Goal: Obtain resource: Download file/media

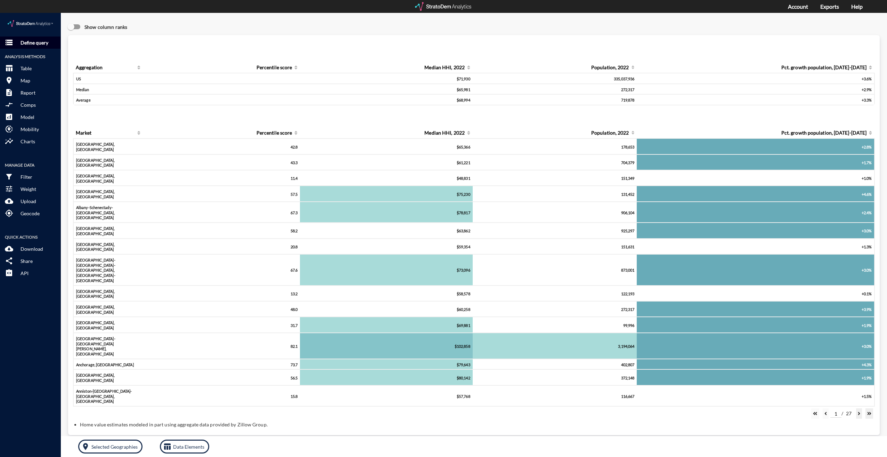
click p "Define query"
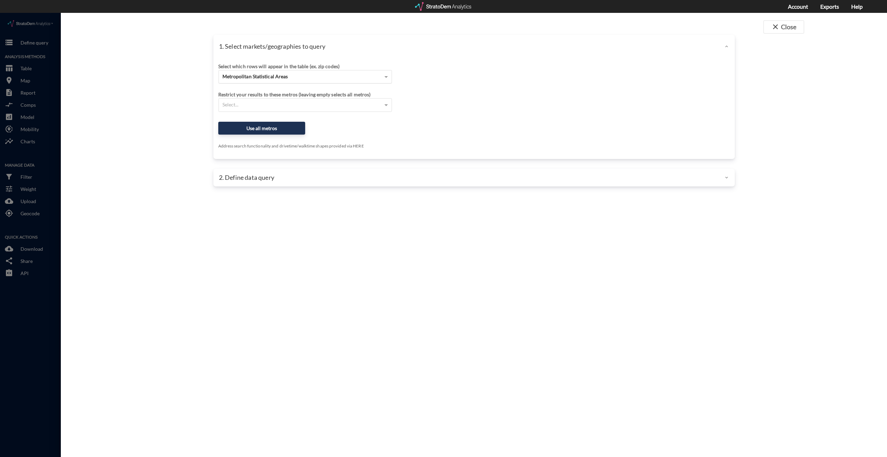
click div "Metropolitan Statistical Areas"
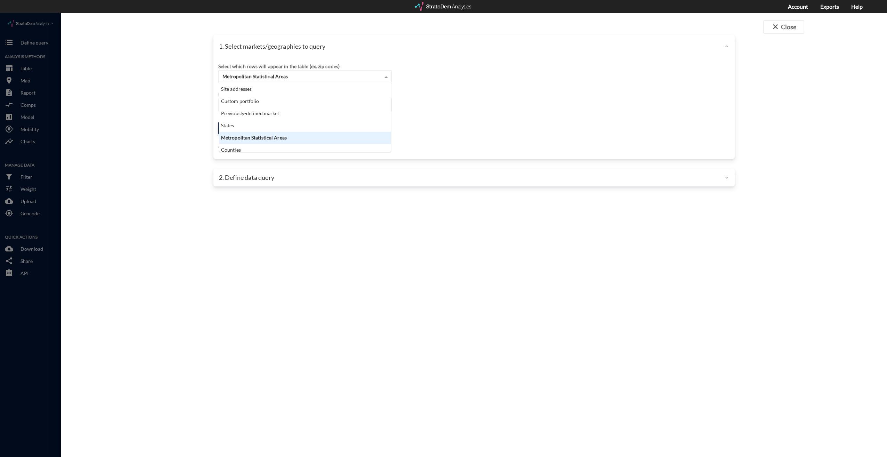
scroll to position [63, 168]
click div "Site addresses"
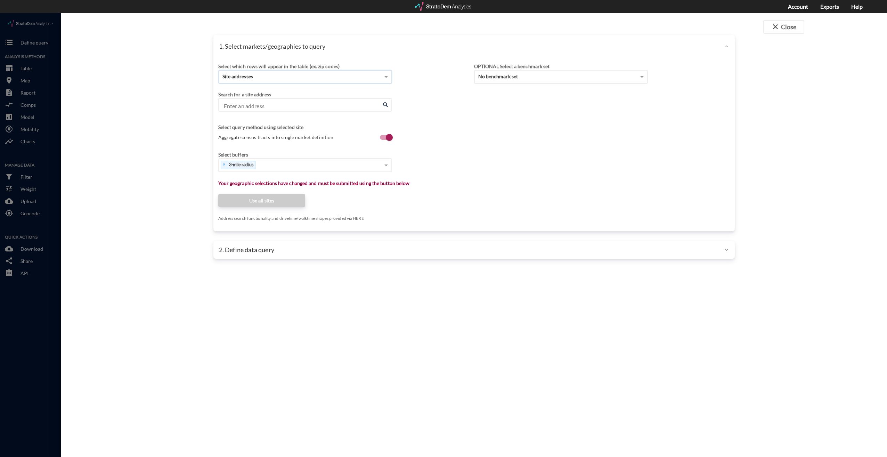
drag, startPoint x: 268, startPoint y: 95, endPoint x: 273, endPoint y: 95, distance: 5.6
click input "Enter an address"
paste input "7405 S Addison Ct, Aurora, CO"
click li "7405 S Addison Ct, Aurora, Colorado"
type input "7405 S Addison Ct, Aurora, Colorado"
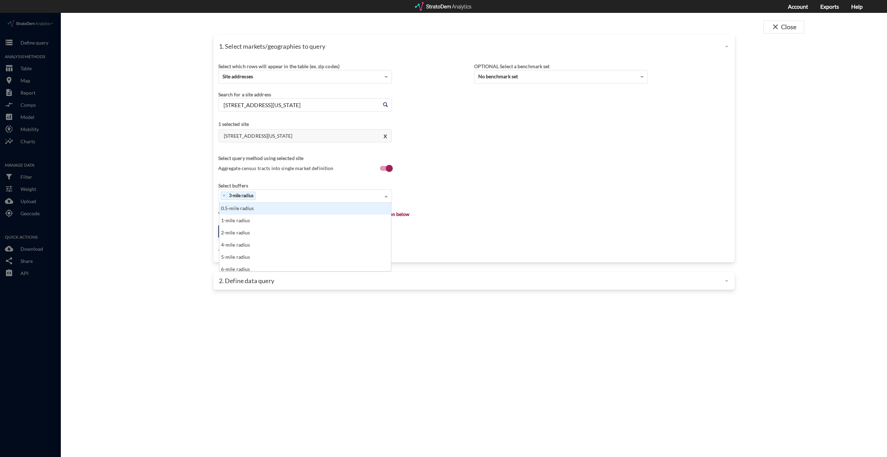
click div "× 3-mile radius"
click div "1-mile radius"
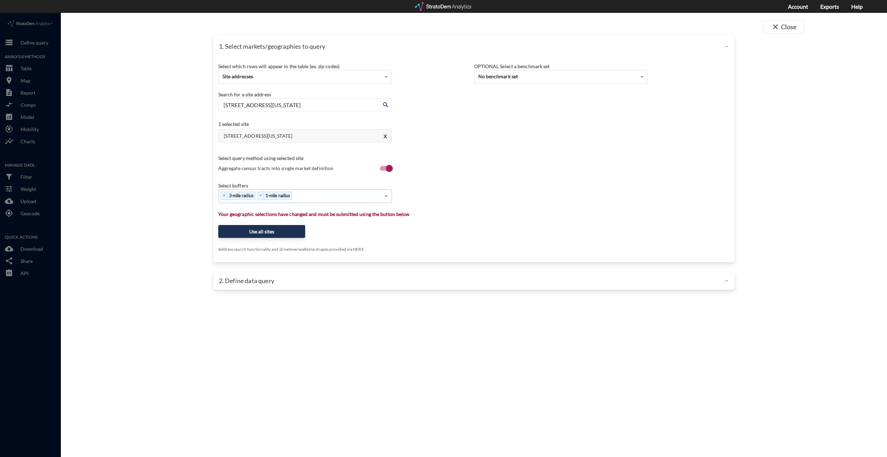
click div "× 3-mile radius × 1-mile radius"
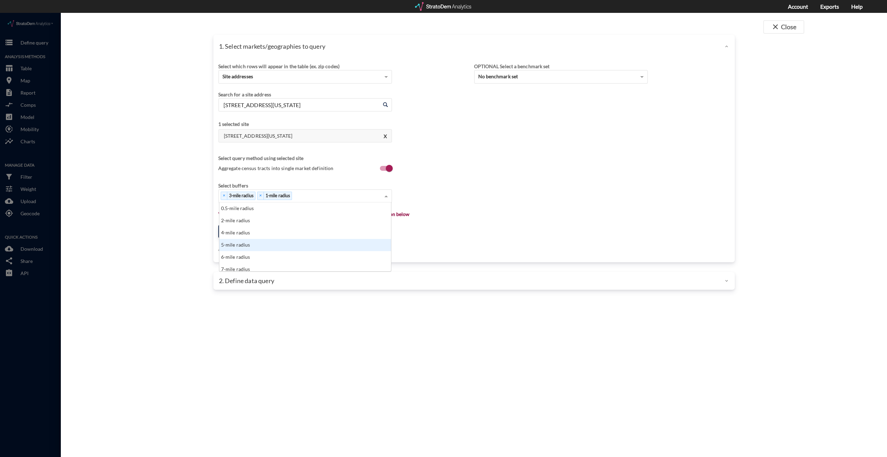
click div "5-mile radius"
click div "× 3-mile radius × 1-mile radius × 5-mile radius"
click div "10-mile radius"
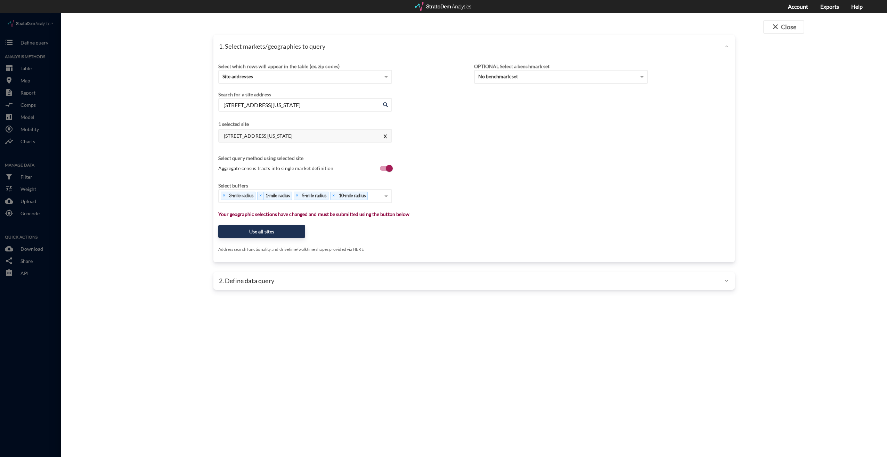
click div "Select buffers × 3-mile radius × 1-mile radius × 5-mile radius × 10-mile radius"
click button "Use all sites"
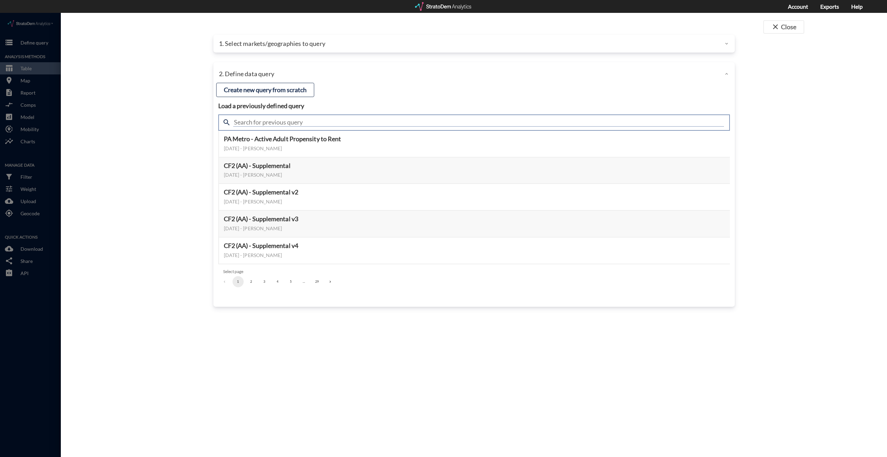
click input "text"
click input "meta"
type input "meta"
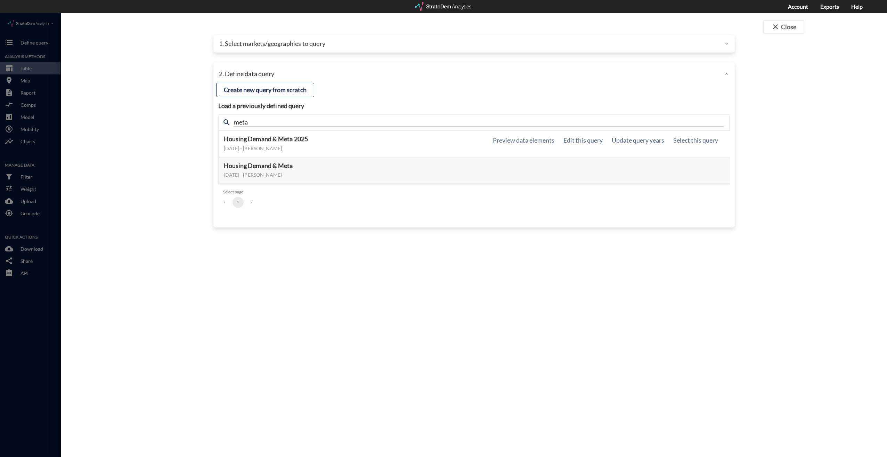
click h5 "Housing Demand & Meta 2025"
click button "Select this query"
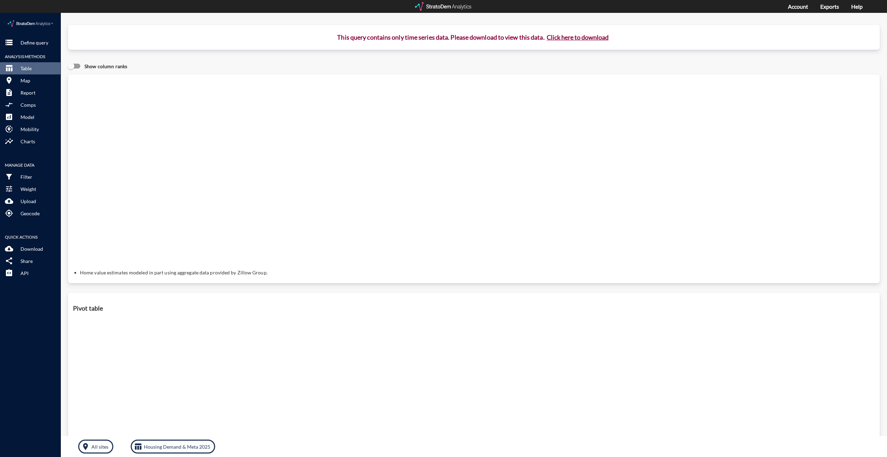
click button "Click here to download"
click link "Exports manager"
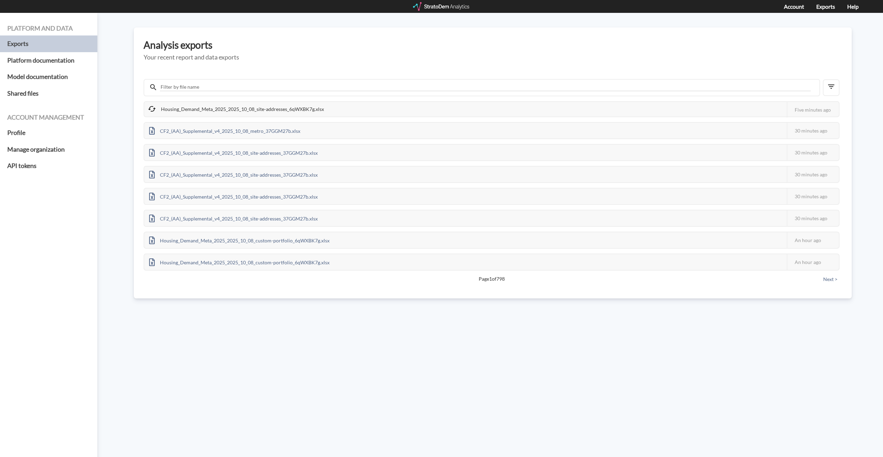
click at [441, 56] on h5 "Your recent report and data exports" at bounding box center [493, 57] width 699 height 7
drag, startPoint x: 205, startPoint y: 110, endPoint x: 220, endPoint y: 114, distance: 15.7
click at [205, 110] on div "Housing_Demand_Meta_2025_2025_10_08_site-addresses_6qWXBK7g.xlsx" at bounding box center [236, 110] width 184 height 16
